Goal: Task Accomplishment & Management: Manage account settings

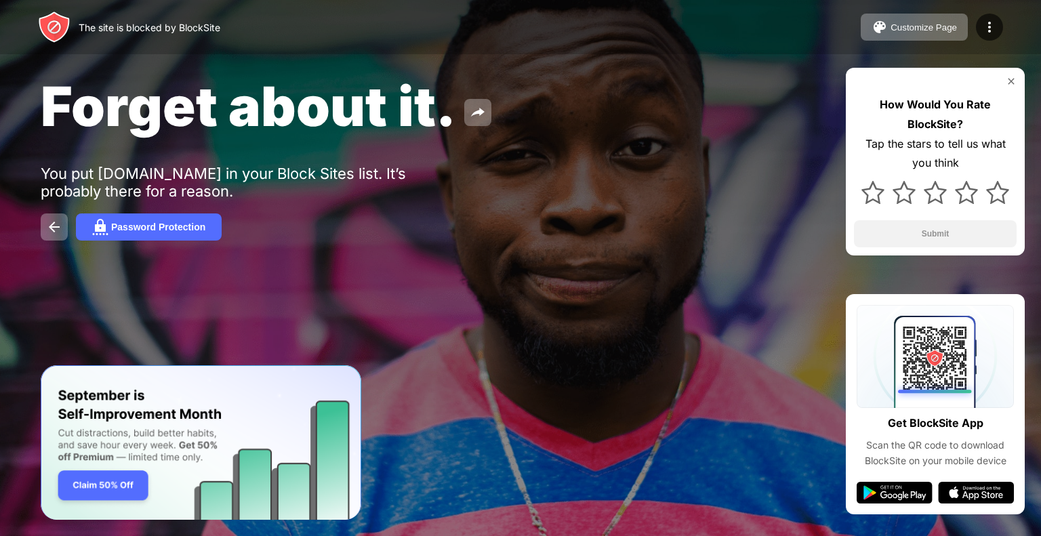
click at [1012, 80] on img at bounding box center [1011, 81] width 11 height 11
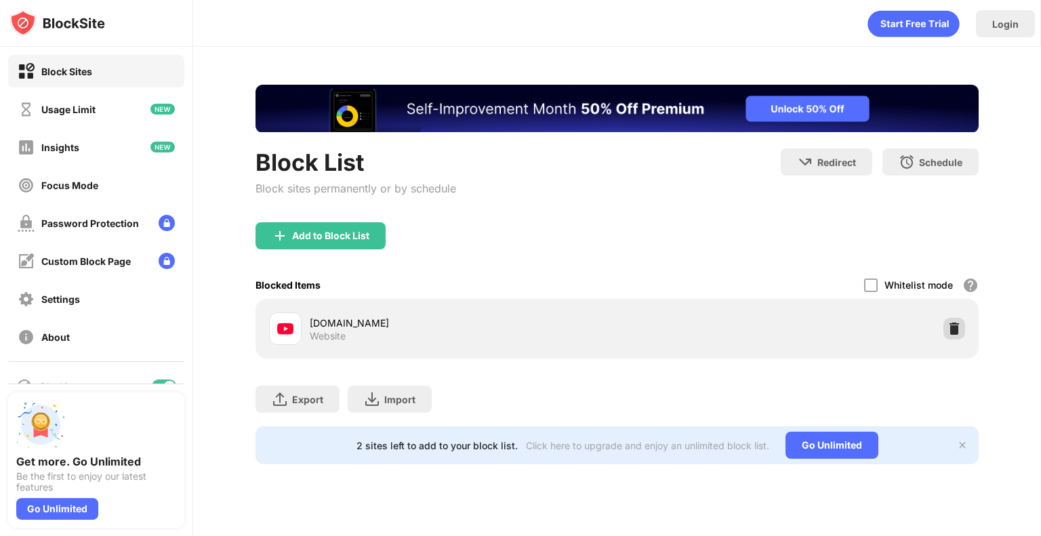
click at [944, 323] on div at bounding box center [955, 329] width 22 height 22
